Goal: Connect with others: Connect with others

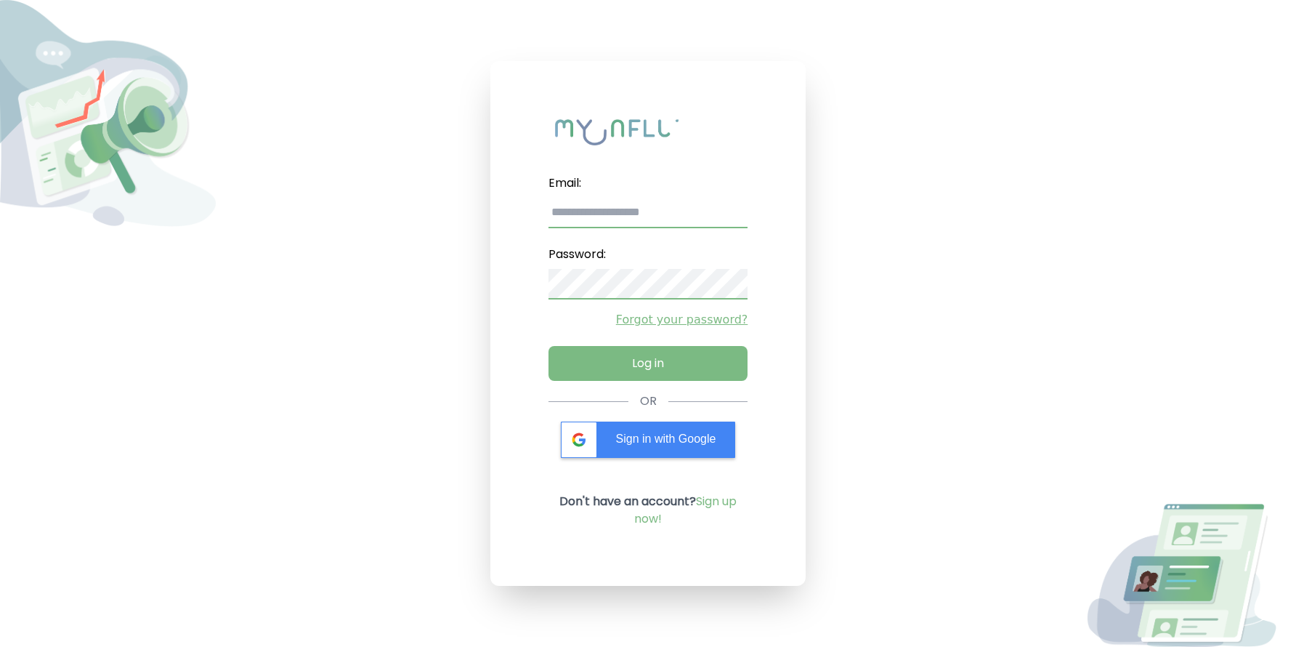
click at [691, 210] on input "email" at bounding box center [649, 213] width 200 height 31
type input "**********"
click at [639, 365] on button "Log in" at bounding box center [648, 360] width 209 height 36
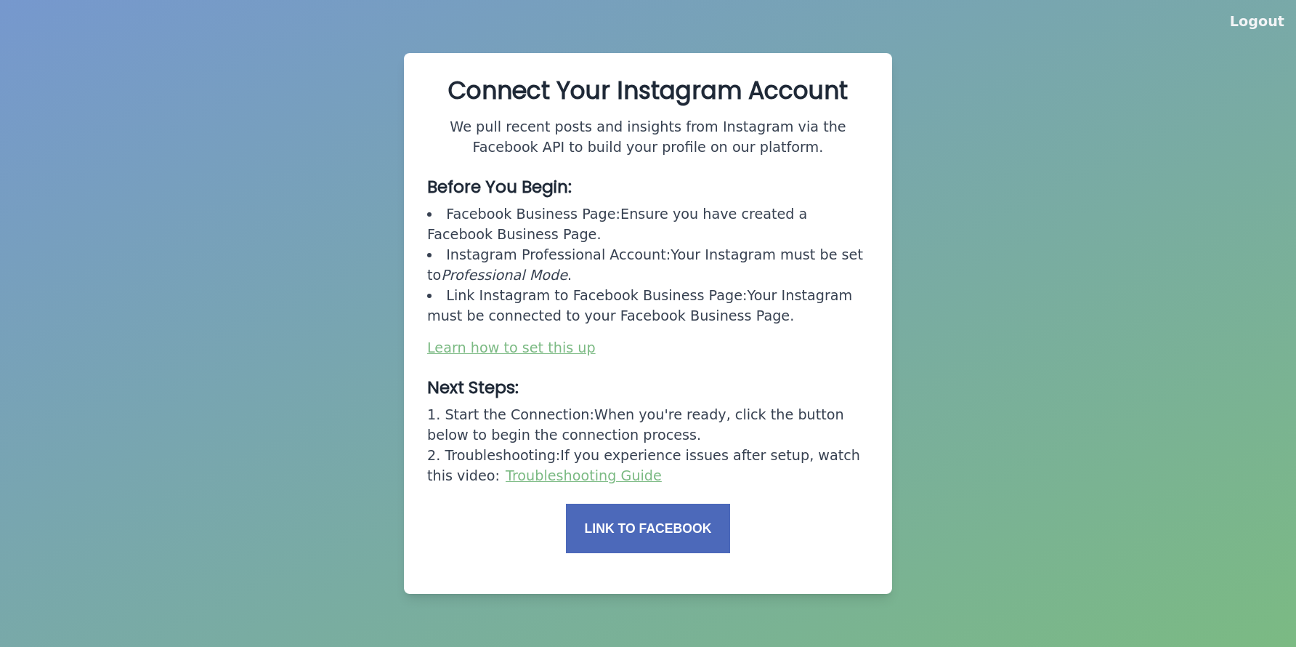
click at [658, 537] on button "Link to Facebook" at bounding box center [648, 528] width 164 height 49
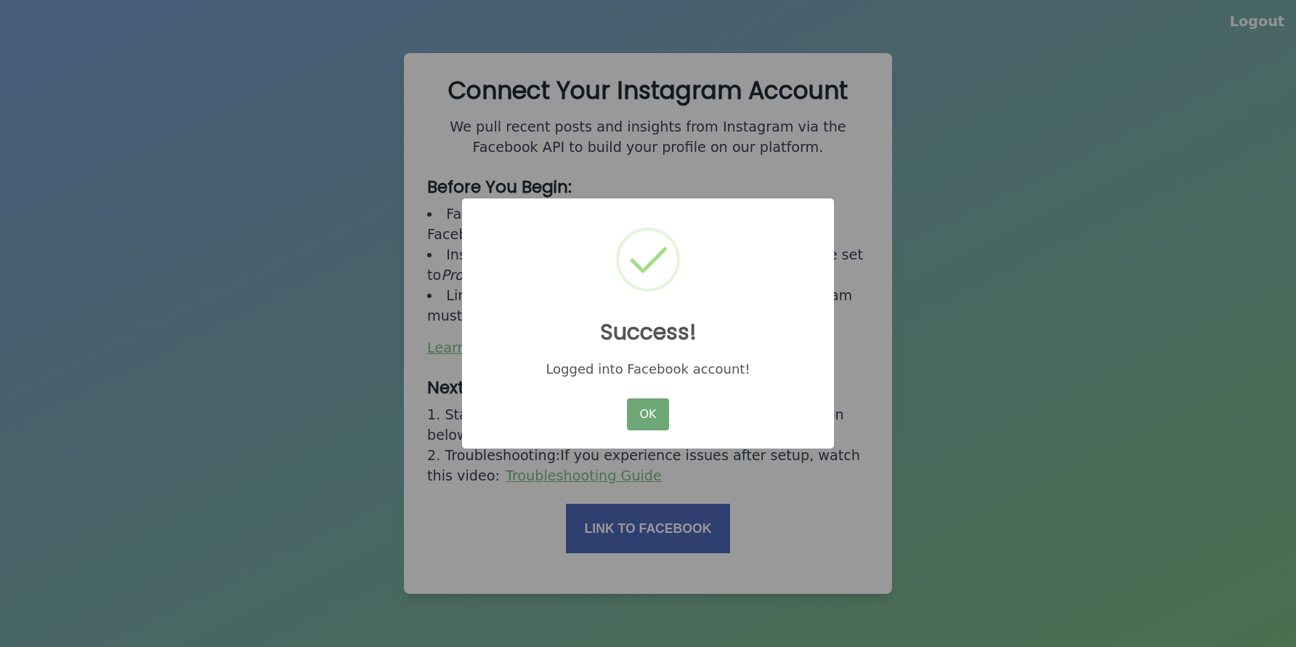
click at [633, 405] on button "OK" at bounding box center [648, 414] width 42 height 32
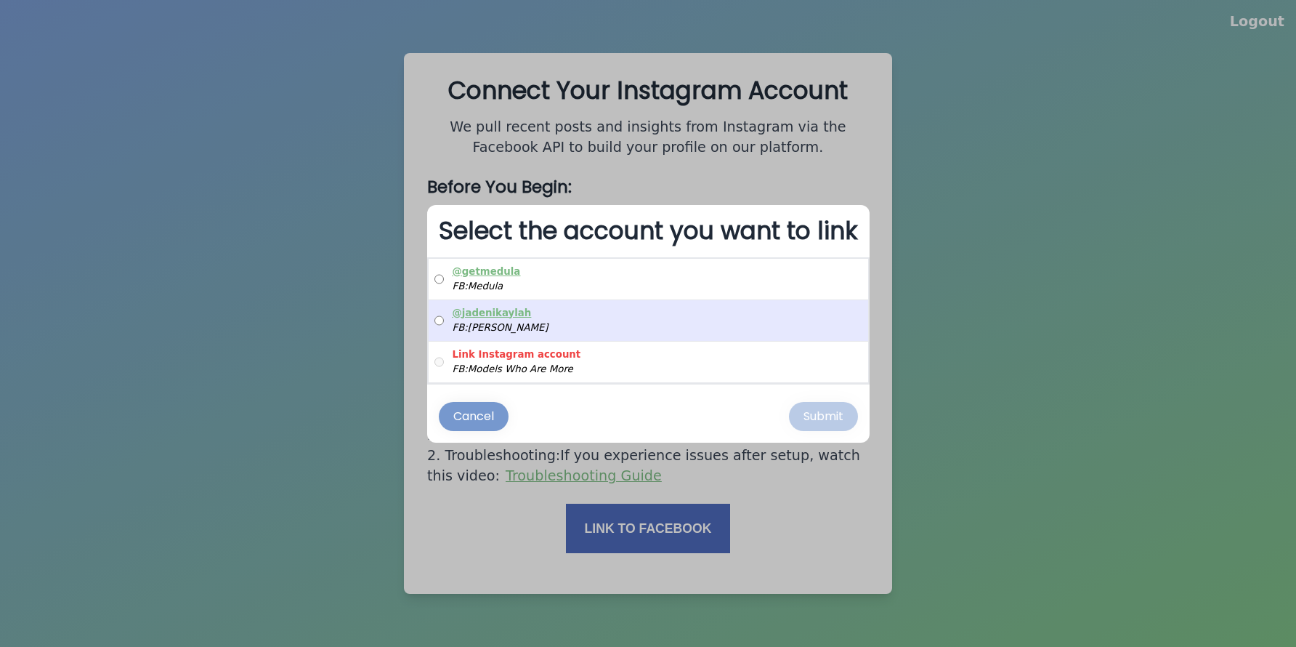
click at [489, 329] on div "FB: [PERSON_NAME]" at bounding box center [501, 327] width 96 height 15
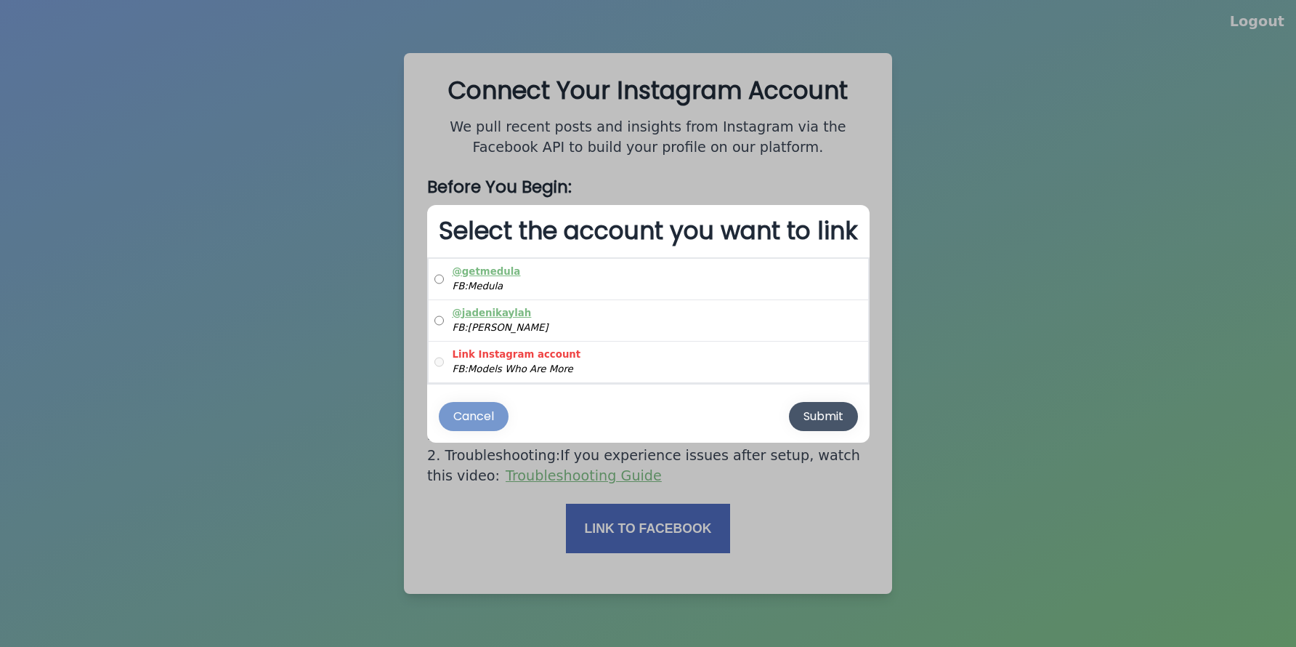
click at [832, 419] on div "Submit" at bounding box center [824, 416] width 40 height 17
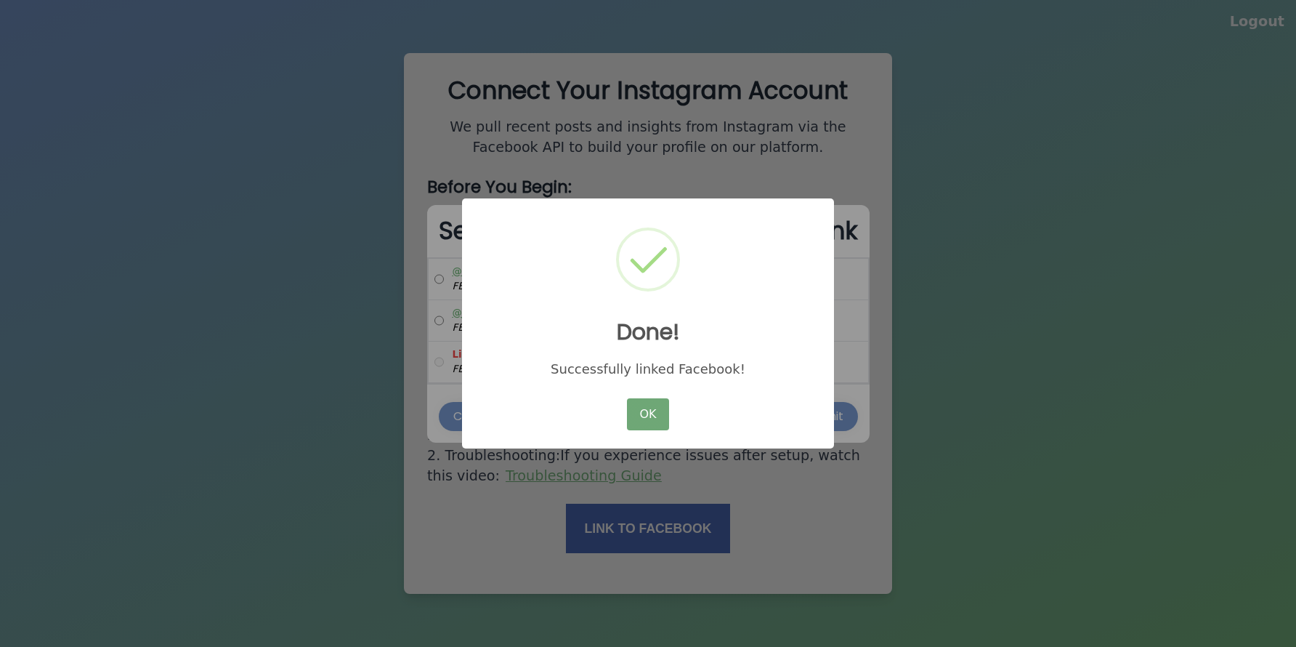
click at [655, 413] on button "OK" at bounding box center [648, 414] width 42 height 32
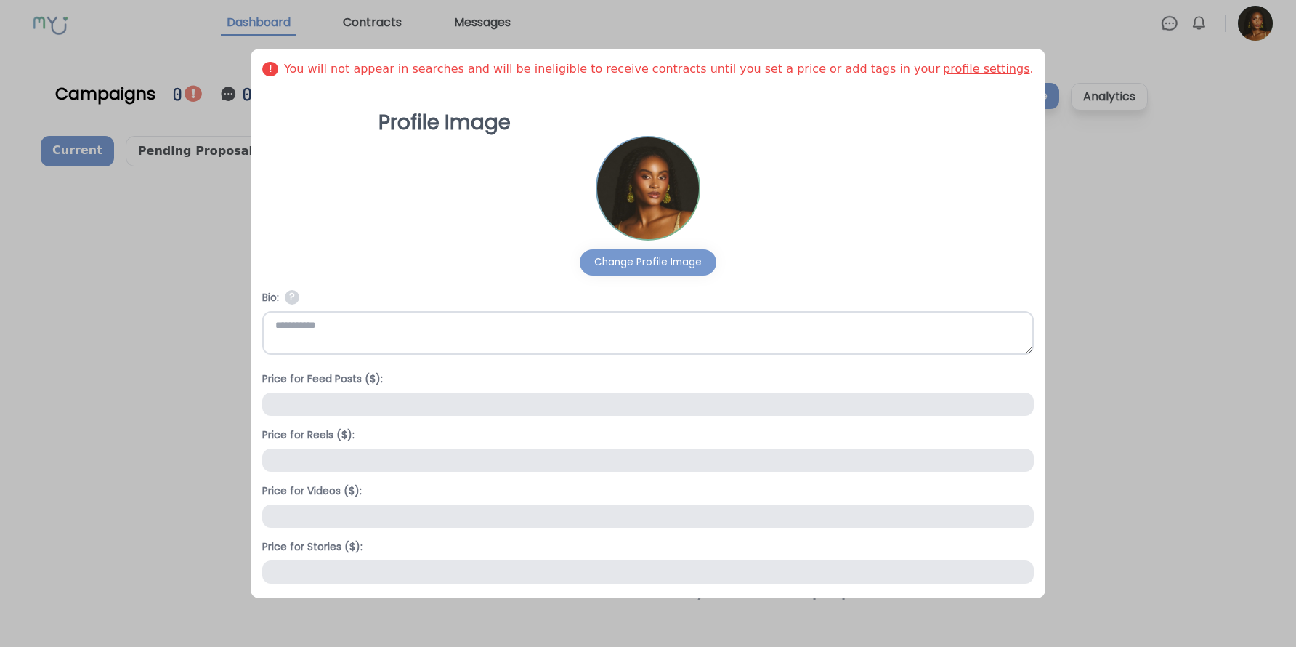
click at [590, 342] on textarea at bounding box center [647, 333] width 771 height 44
click at [1057, 193] on div at bounding box center [648, 323] width 1296 height 647
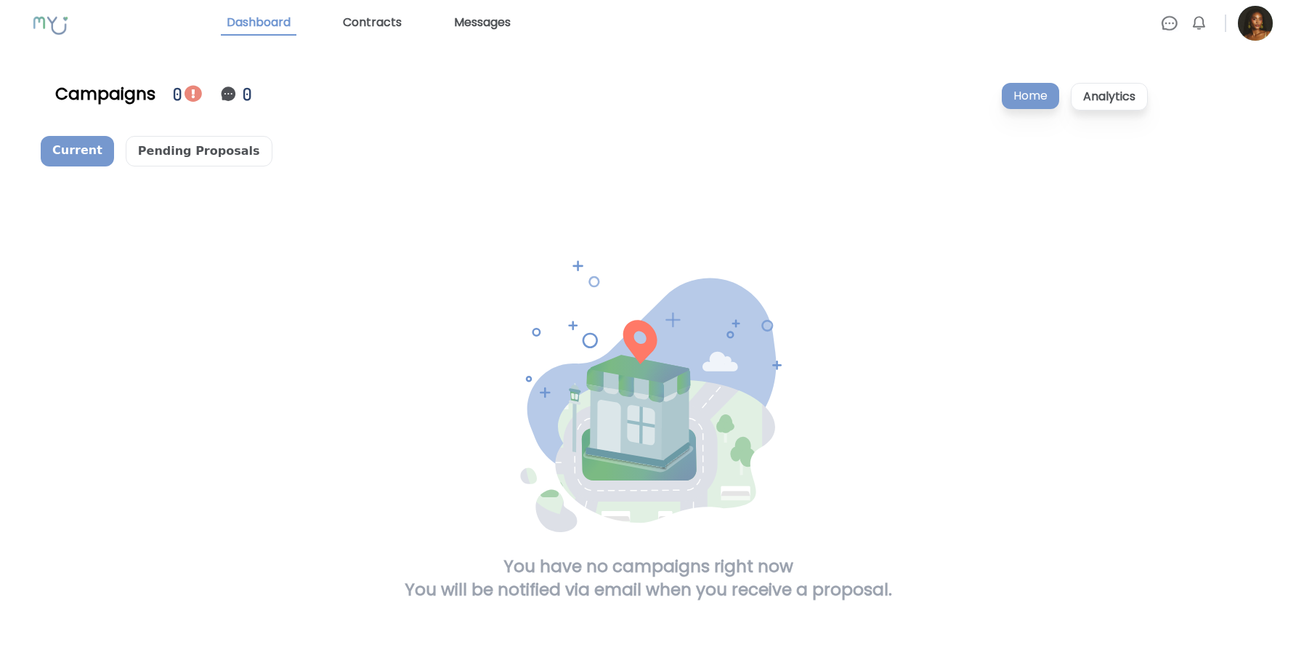
click at [389, 36] on ul "Dashboard Contracts Messages Messages 0 Clear All Notifications 0 Clear All" at bounding box center [747, 23] width 1052 height 35
click at [374, 24] on link "Contracts" at bounding box center [372, 23] width 70 height 25
